Goal: Entertainment & Leisure: Consume media (video, audio)

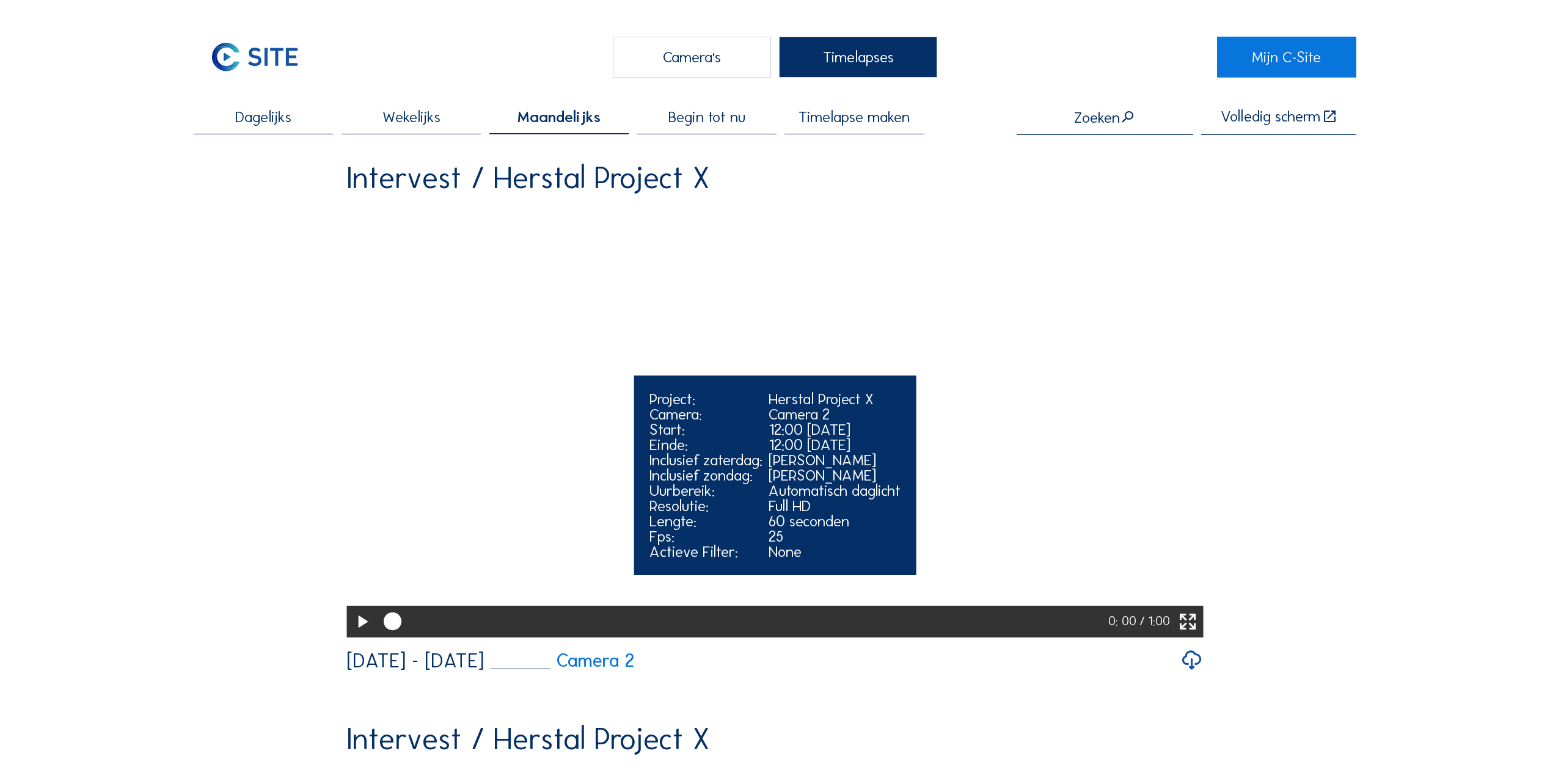
click at [356, 635] on icon at bounding box center [362, 622] width 22 height 26
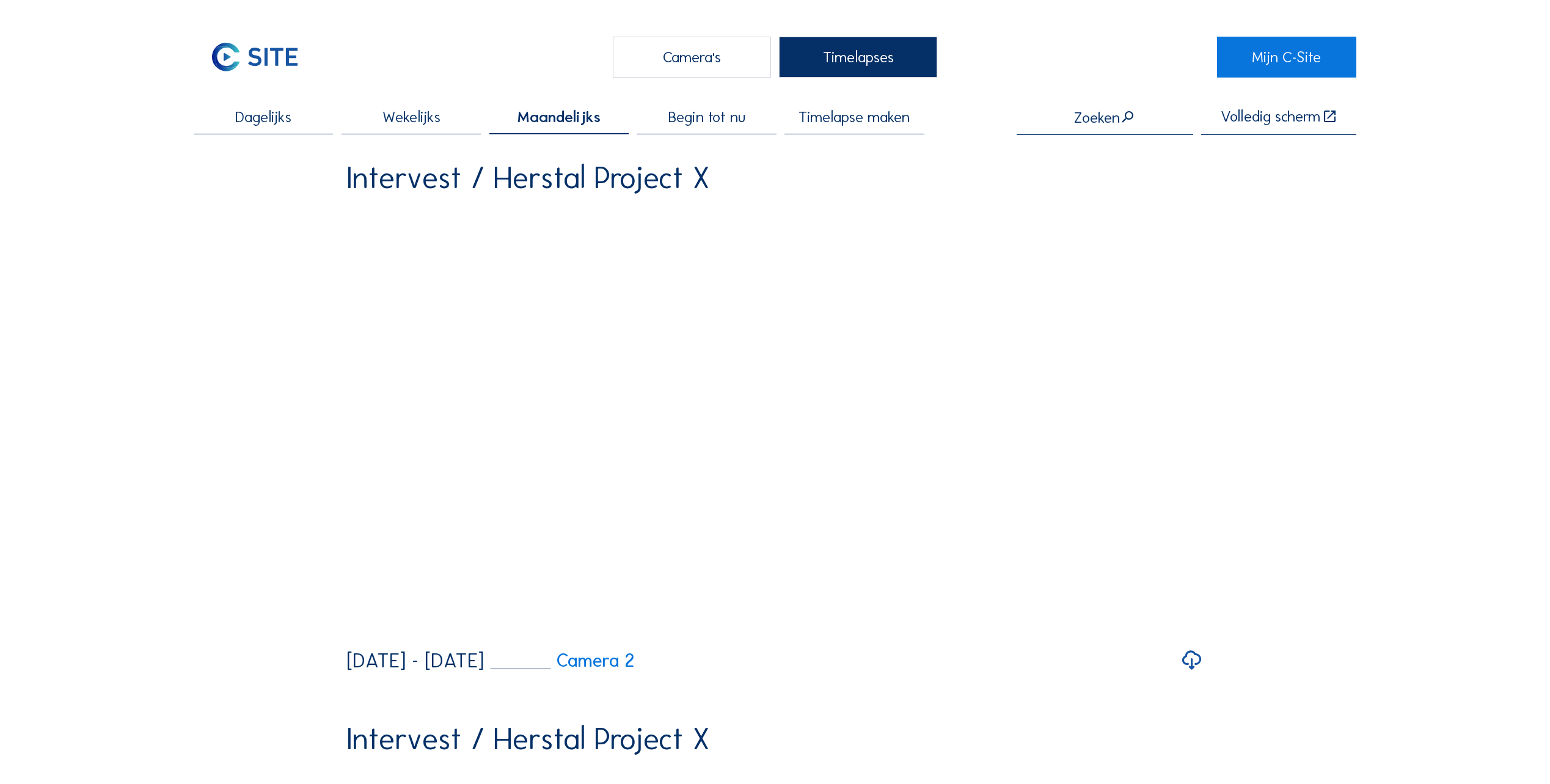
click at [700, 59] on div "Camera's" at bounding box center [692, 57] width 159 height 41
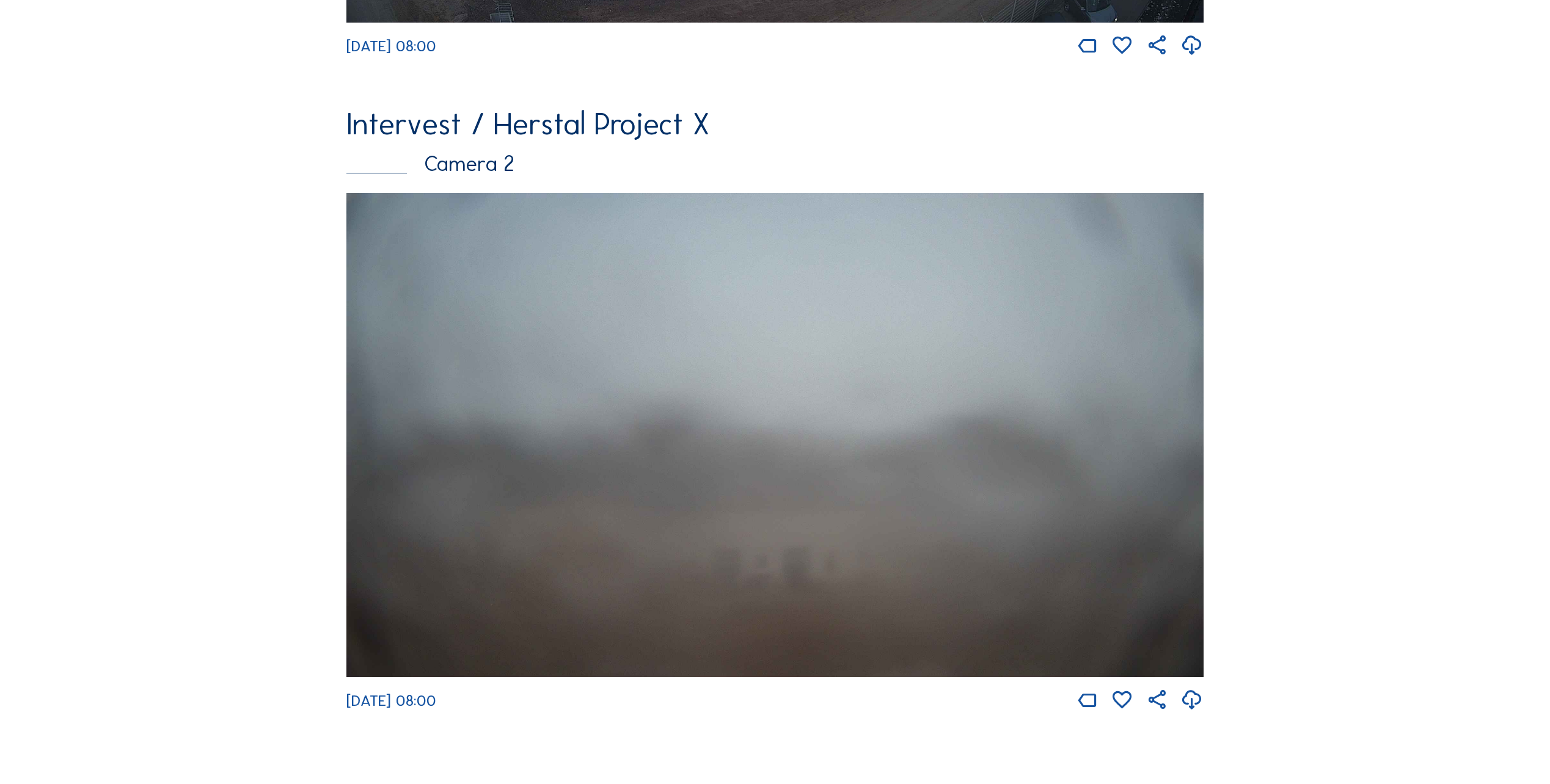
scroll to position [733, 0]
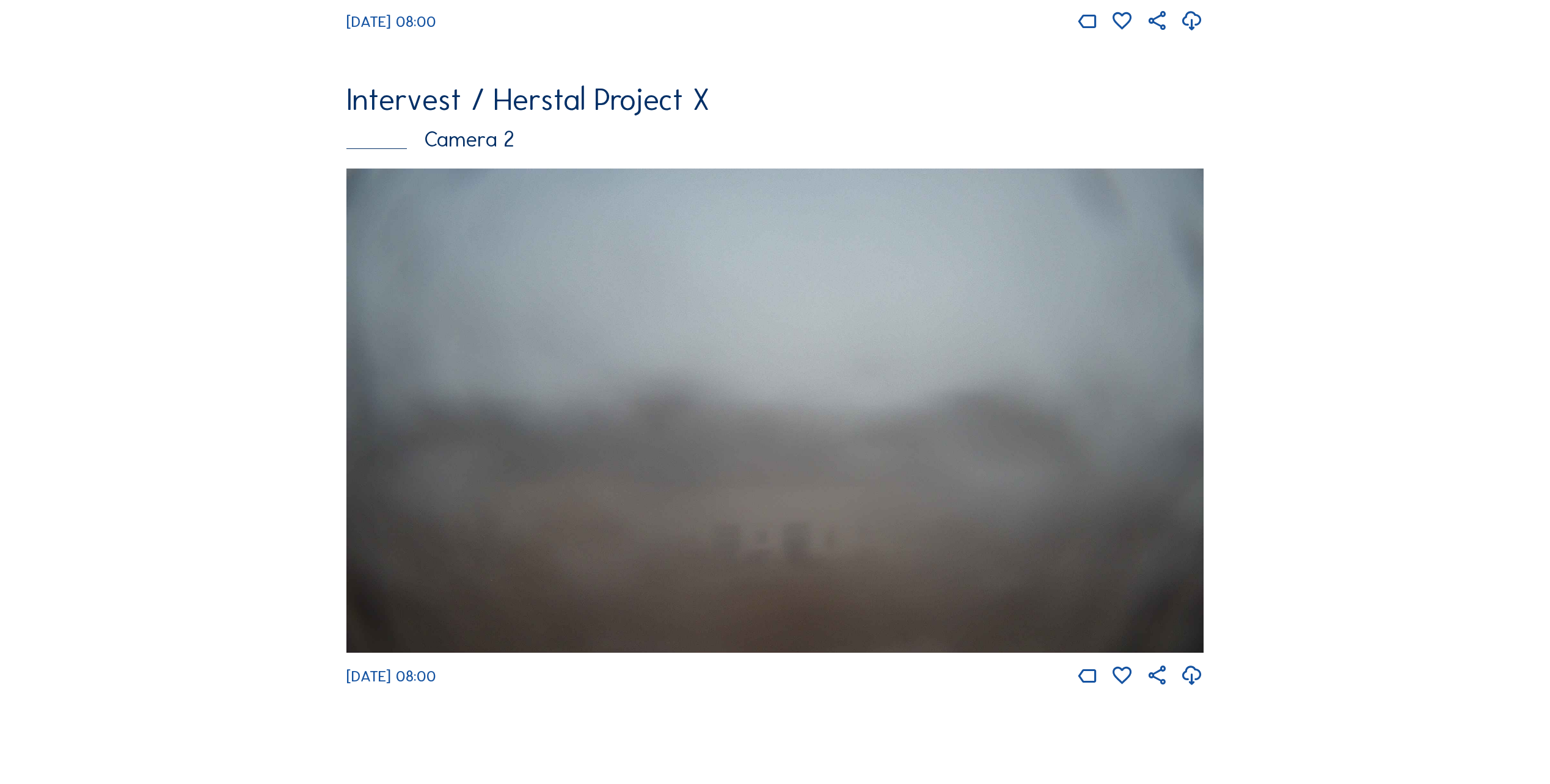
click at [504, 454] on img at bounding box center [775, 410] width 857 height 484
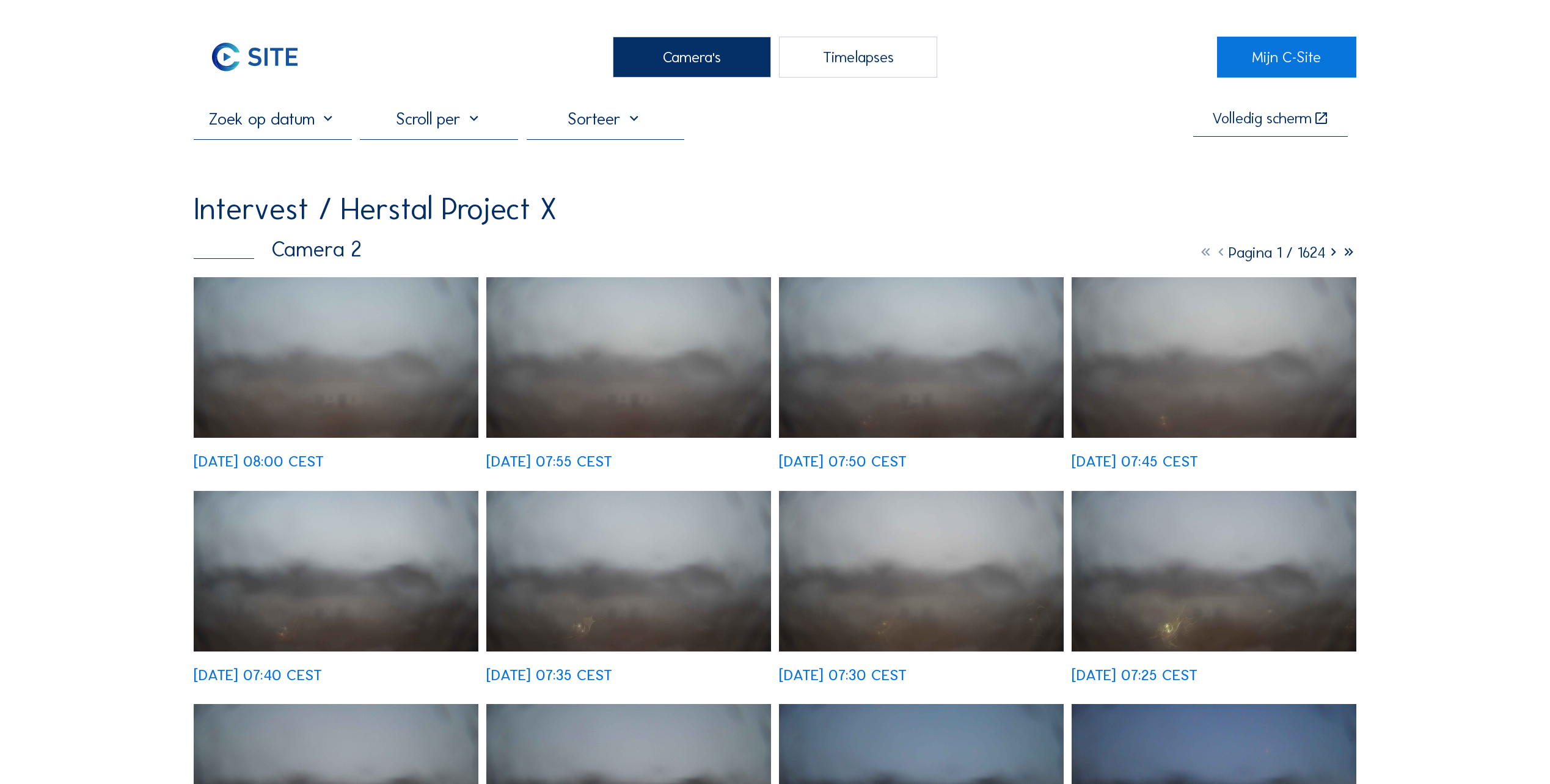
click at [361, 397] on img at bounding box center [336, 357] width 285 height 161
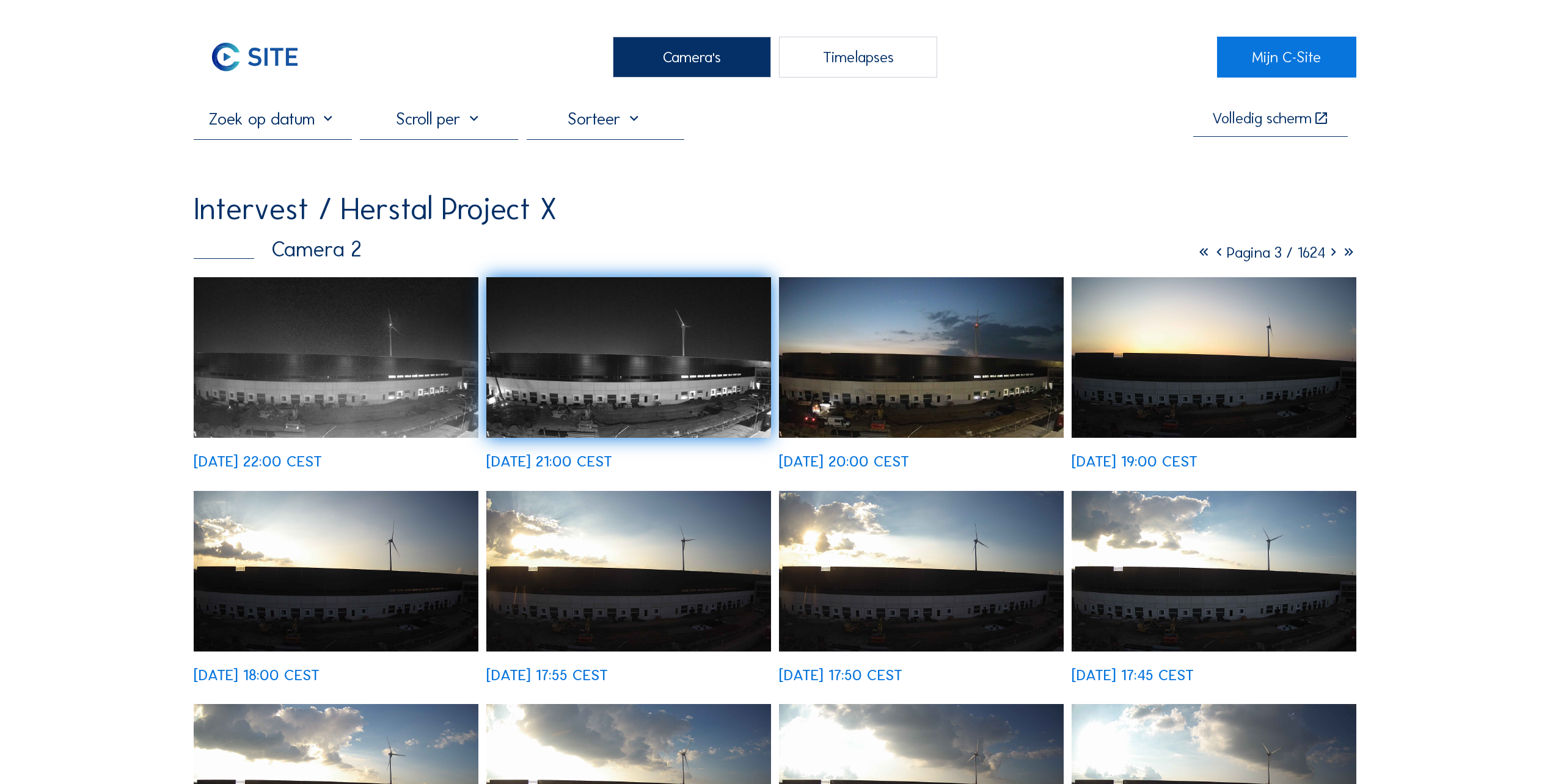
click at [689, 58] on div "Camera's" at bounding box center [692, 57] width 159 height 41
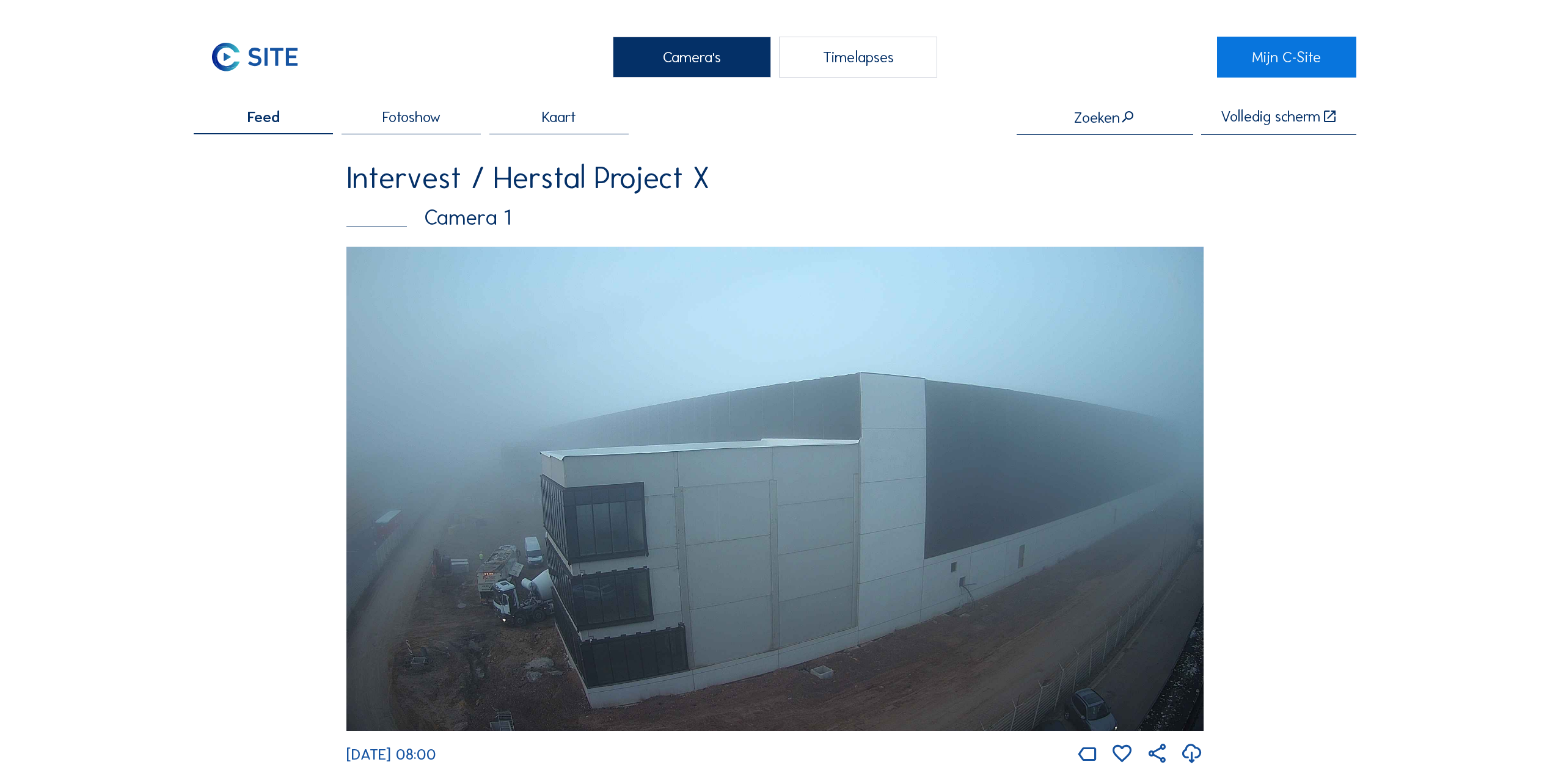
click at [689, 56] on div "Camera's" at bounding box center [692, 57] width 159 height 41
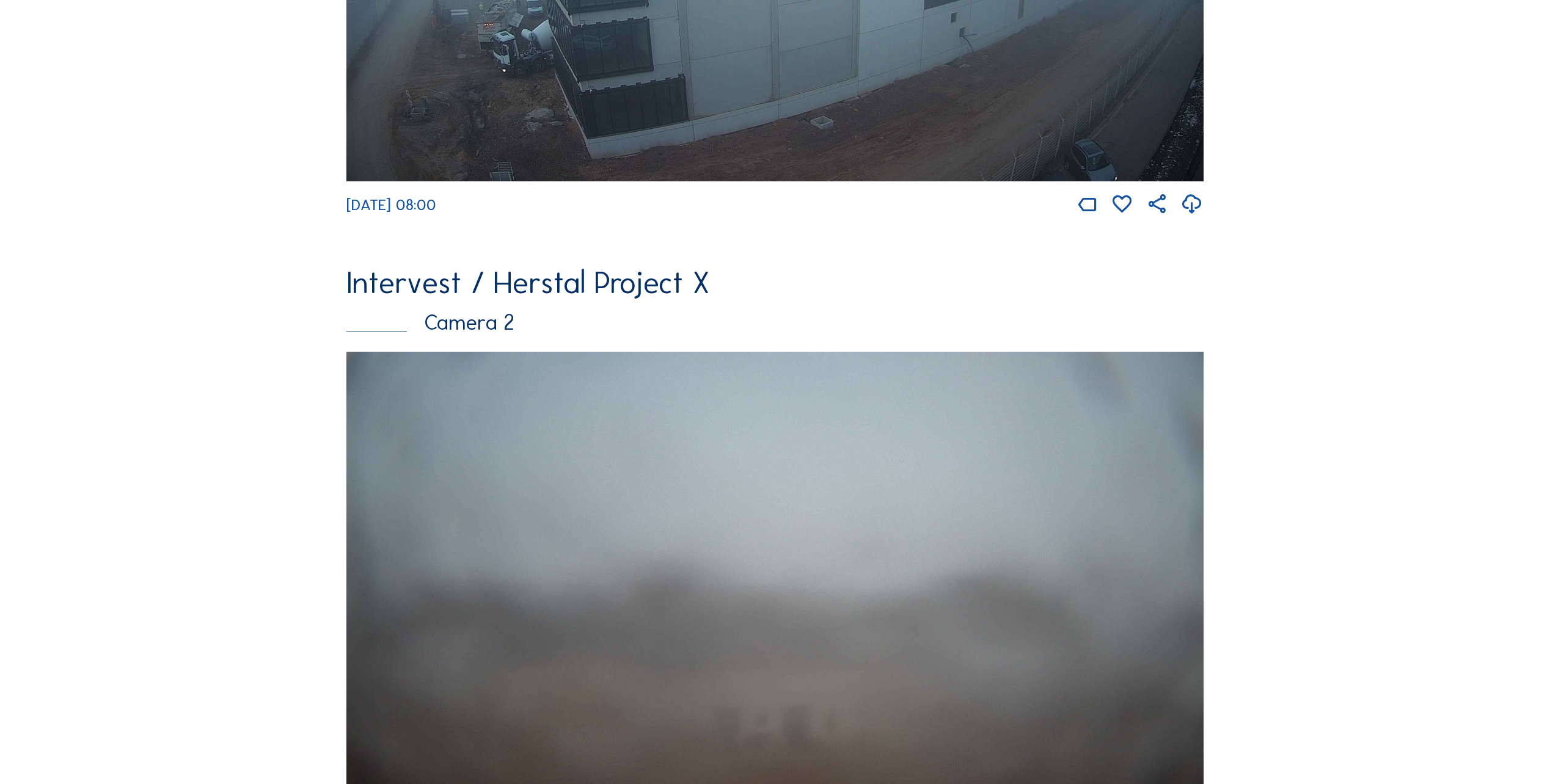
scroll to position [183, 0]
